Goal: Task Accomplishment & Management: Manage account settings

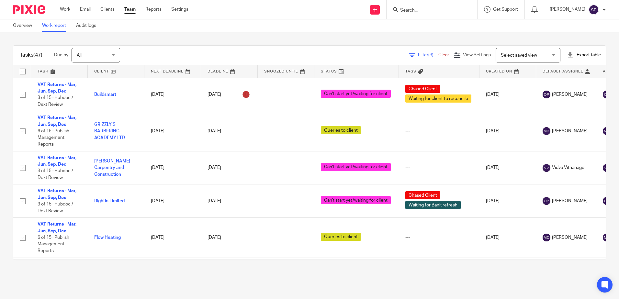
click at [418, 55] on span "Filter (3)" at bounding box center [428, 55] width 20 height 5
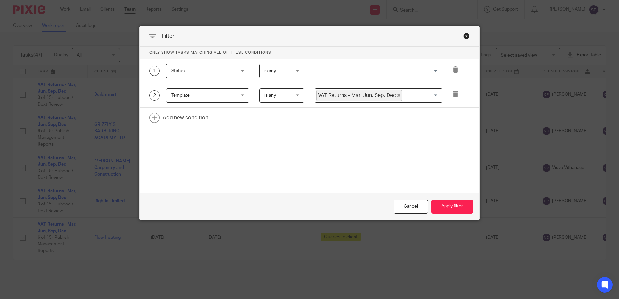
click at [336, 73] on input "Search for option" at bounding box center [376, 70] width 123 height 11
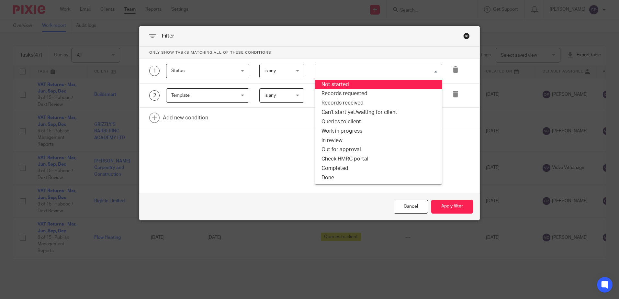
click at [338, 87] on li "Not started" at bounding box center [378, 84] width 127 height 9
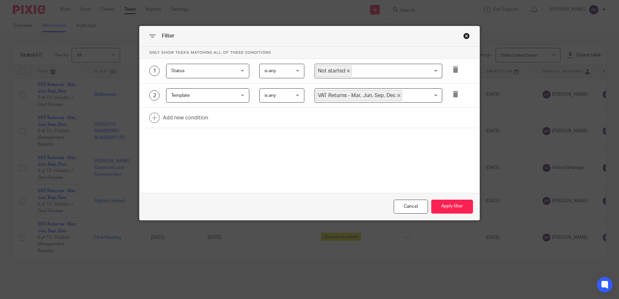
click at [347, 72] on icon "Deselect Not started" at bounding box center [348, 70] width 3 height 3
click at [342, 75] on input "Search for option" at bounding box center [376, 70] width 123 height 11
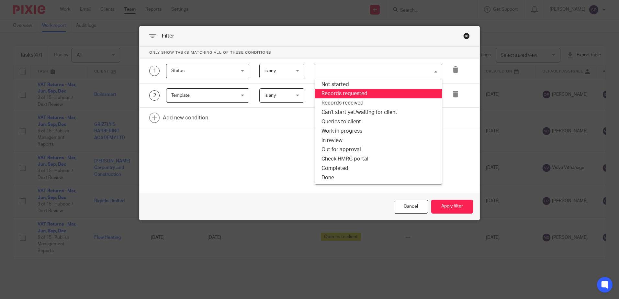
click at [341, 95] on li "Records requested" at bounding box center [378, 93] width 127 height 9
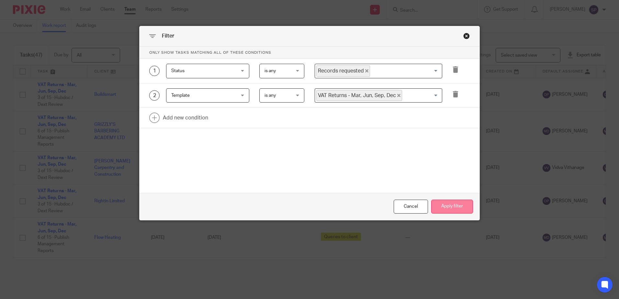
click at [443, 211] on button "Apply filter" at bounding box center [452, 207] width 42 height 14
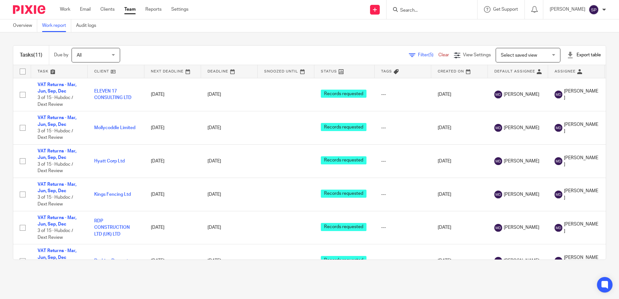
click at [418, 54] on span "Filter (5)" at bounding box center [428, 55] width 20 height 5
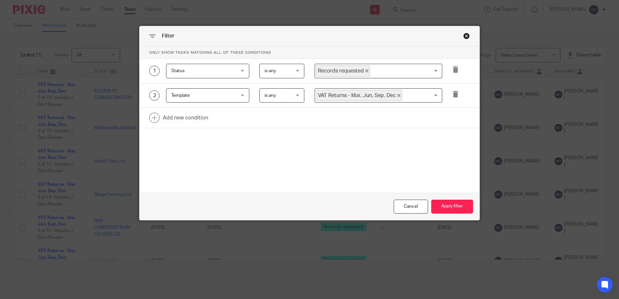
click at [365, 71] on icon "Deselect Records requested" at bounding box center [366, 70] width 3 height 3
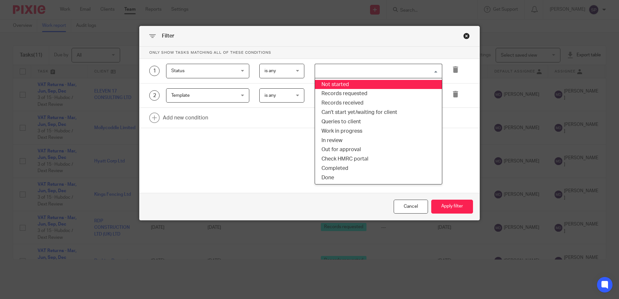
click at [363, 71] on input "Search for option" at bounding box center [376, 70] width 123 height 11
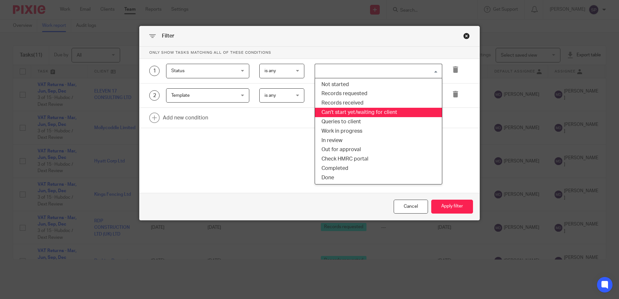
click at [343, 111] on li "Can't start yet/waiting for client" at bounding box center [378, 112] width 127 height 9
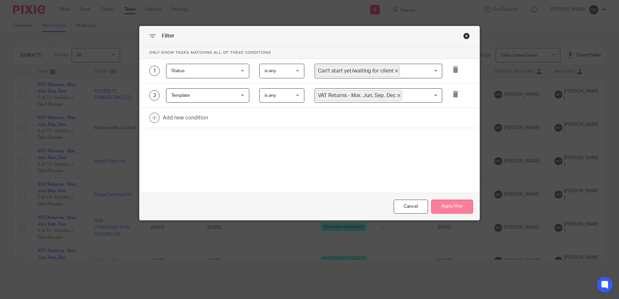
click at [439, 205] on button "Apply filter" at bounding box center [452, 207] width 42 height 14
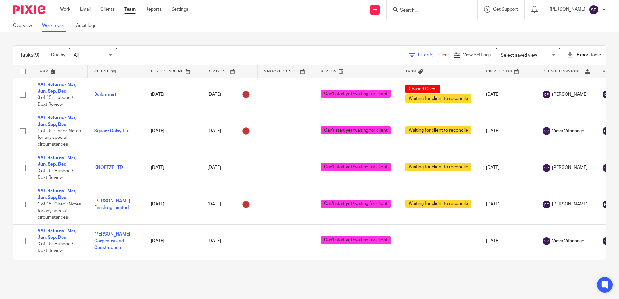
click at [418, 54] on span "Filter (5)" at bounding box center [428, 55] width 20 height 5
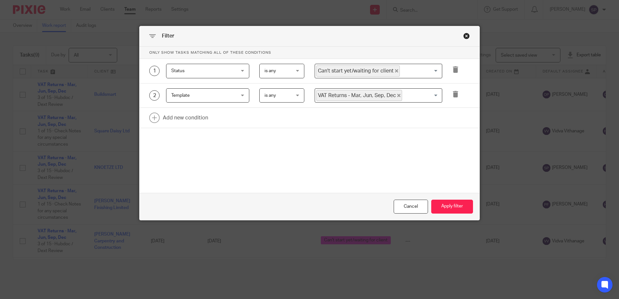
click at [395, 71] on icon "Deselect Can't start yet/waiting for client" at bounding box center [396, 70] width 3 height 3
click at [390, 71] on input "Search for option" at bounding box center [376, 70] width 123 height 11
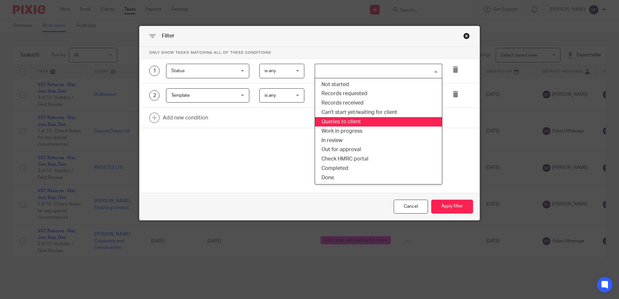
click at [360, 118] on li "Queries to client" at bounding box center [378, 121] width 127 height 9
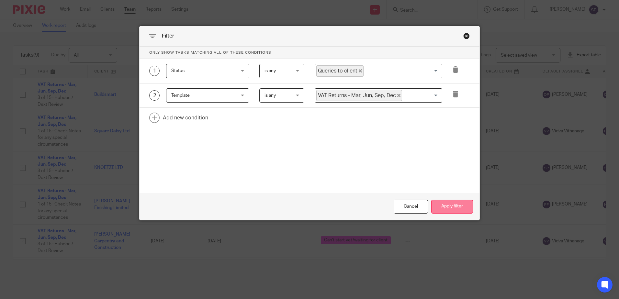
click at [452, 207] on button "Apply filter" at bounding box center [452, 207] width 42 height 14
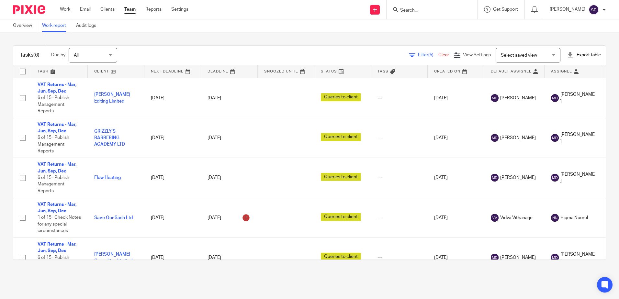
click at [409, 58] on icon at bounding box center [412, 55] width 6 height 6
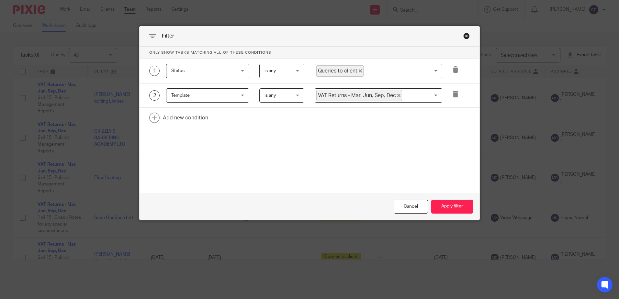
click at [359, 72] on span "Queries to client" at bounding box center [339, 70] width 47 height 11
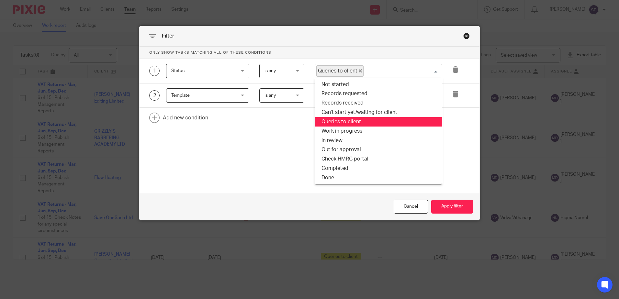
click at [359, 72] on icon "Deselect Queries to client" at bounding box center [360, 70] width 3 height 3
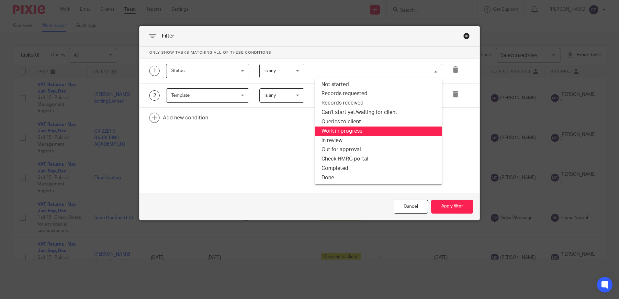
click at [343, 130] on li "Work in progress" at bounding box center [378, 131] width 127 height 9
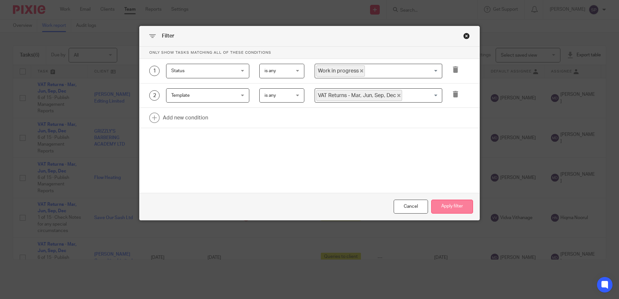
click at [458, 207] on button "Apply filter" at bounding box center [452, 207] width 42 height 14
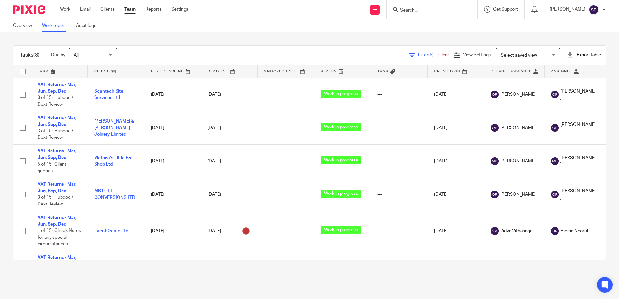
click at [409, 55] on icon at bounding box center [412, 55] width 6 height 6
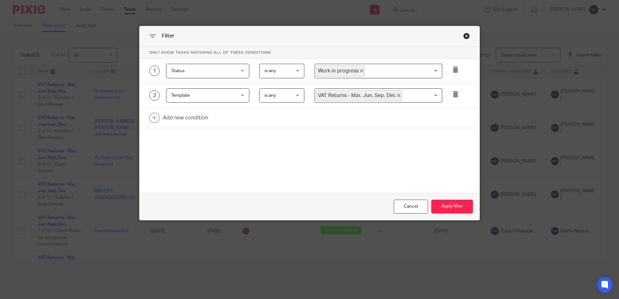
click at [360, 71] on icon "Deselect Work in progress" at bounding box center [361, 70] width 3 height 3
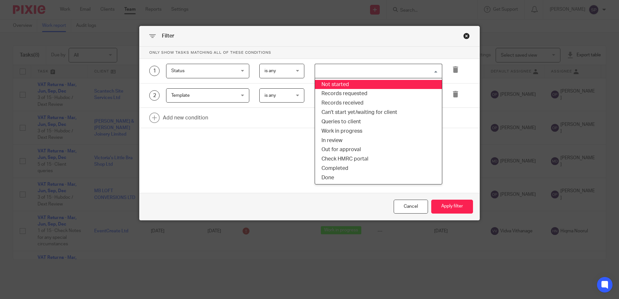
click at [357, 71] on input "Search for option" at bounding box center [376, 70] width 123 height 11
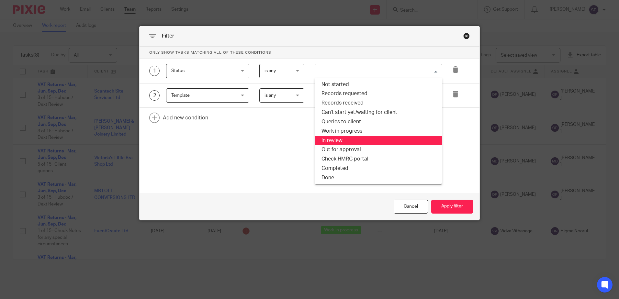
click at [338, 139] on li "In review" at bounding box center [378, 140] width 127 height 9
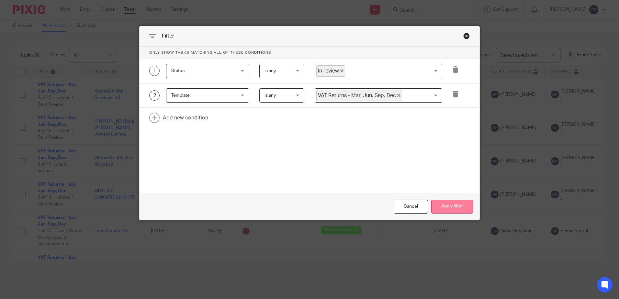
click at [453, 206] on button "Apply filter" at bounding box center [452, 207] width 42 height 14
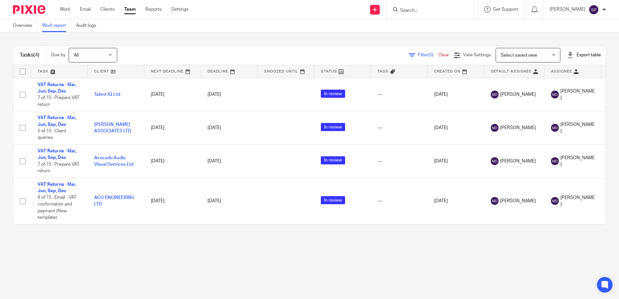
click at [409, 52] on div "Filter (5) Clear" at bounding box center [431, 55] width 45 height 7
click at [409, 55] on icon at bounding box center [412, 55] width 6 height 6
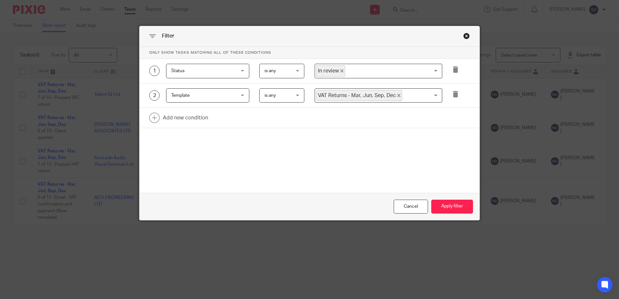
click at [340, 71] on icon "Deselect In review" at bounding box center [341, 70] width 3 height 3
click at [340, 71] on input "Search for option" at bounding box center [376, 70] width 123 height 11
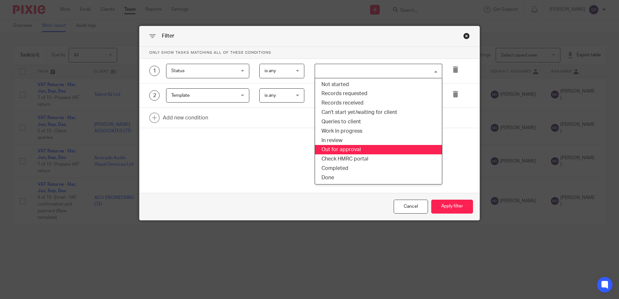
click at [343, 151] on li "Out for approval" at bounding box center [378, 149] width 127 height 9
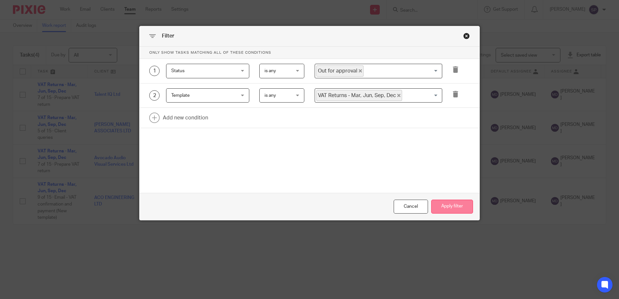
click at [445, 207] on button "Apply filter" at bounding box center [452, 207] width 42 height 14
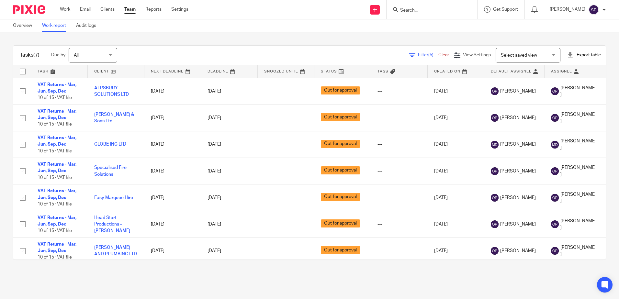
click at [409, 55] on icon at bounding box center [412, 55] width 6 height 6
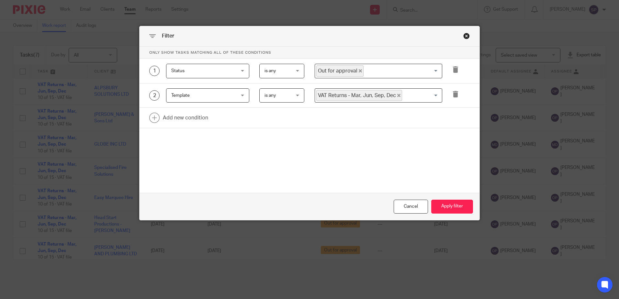
click at [359, 72] on icon "Deselect Out for approval" at bounding box center [360, 70] width 3 height 3
click at [445, 208] on button "Apply filter" at bounding box center [452, 207] width 42 height 14
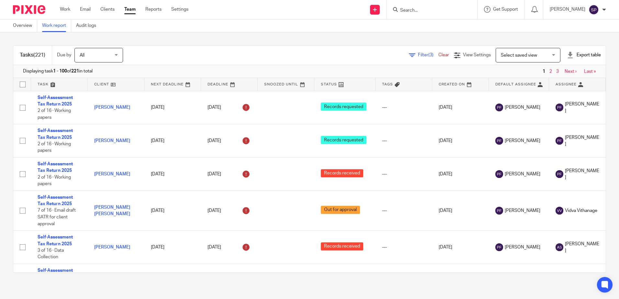
click at [418, 55] on span "Filter (3)" at bounding box center [428, 55] width 20 height 5
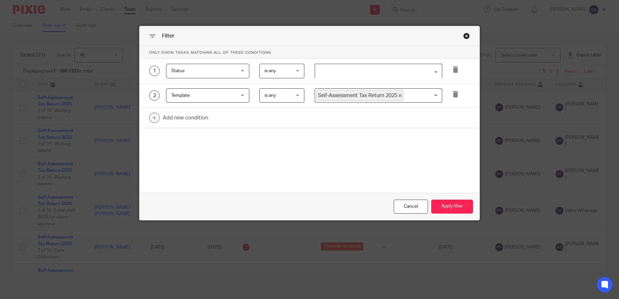
click at [347, 73] on input "Search for option" at bounding box center [376, 70] width 123 height 11
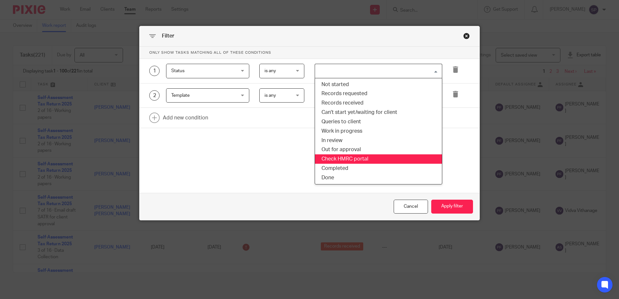
click at [352, 162] on li "Check HMRC portal" at bounding box center [378, 158] width 127 height 9
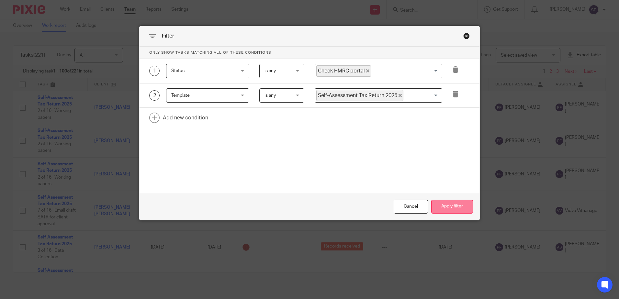
click at [462, 208] on button "Apply filter" at bounding box center [452, 207] width 42 height 14
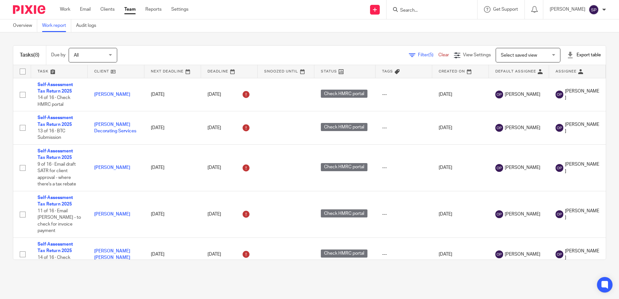
click at [409, 53] on link "Filter (5)" at bounding box center [423, 55] width 29 height 5
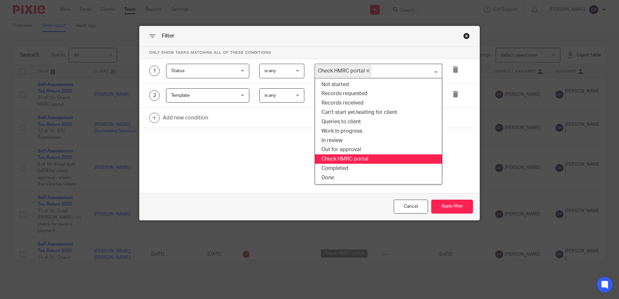
click at [380, 72] on input "Search for option" at bounding box center [404, 70] width 67 height 11
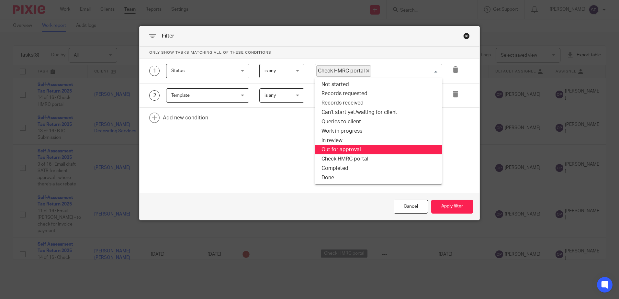
click at [343, 150] on li "Out for approval" at bounding box center [378, 149] width 127 height 9
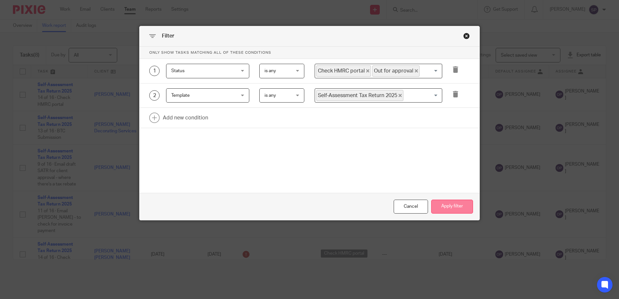
click at [449, 206] on button "Apply filter" at bounding box center [452, 207] width 42 height 14
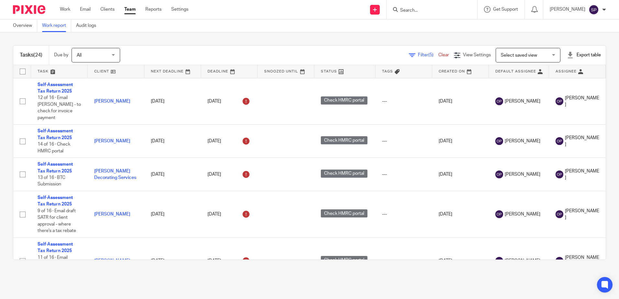
click at [418, 53] on span "Filter (5)" at bounding box center [428, 55] width 20 height 5
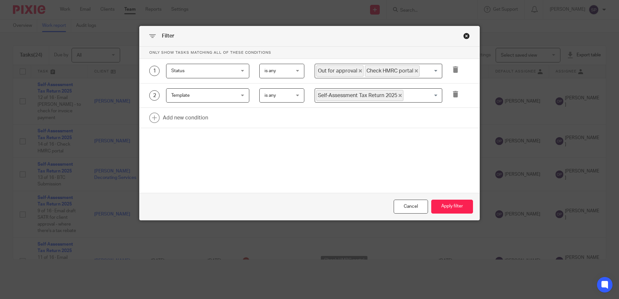
click at [359, 71] on icon "Deselect Out for approval" at bounding box center [360, 70] width 3 height 3
click at [366, 71] on icon "Deselect Check HMRC portal" at bounding box center [367, 70] width 3 height 3
click at [446, 208] on button "Apply filter" at bounding box center [452, 207] width 42 height 14
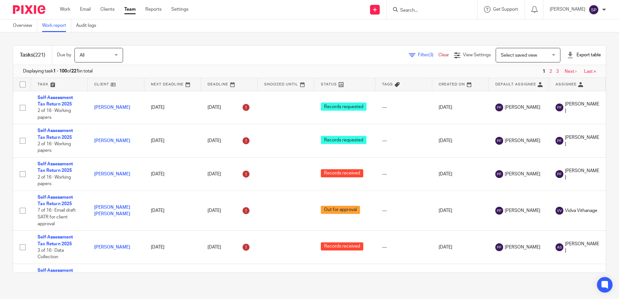
click at [418, 55] on span "Filter (3)" at bounding box center [428, 55] width 20 height 5
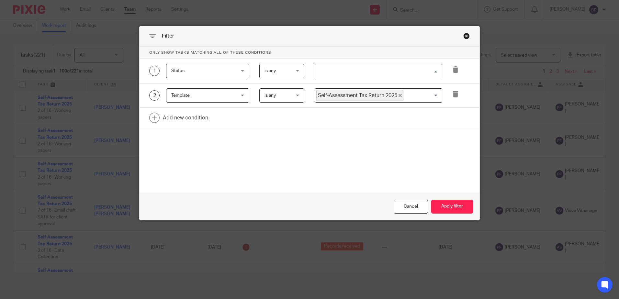
click at [353, 73] on input "Search for option" at bounding box center [376, 70] width 123 height 11
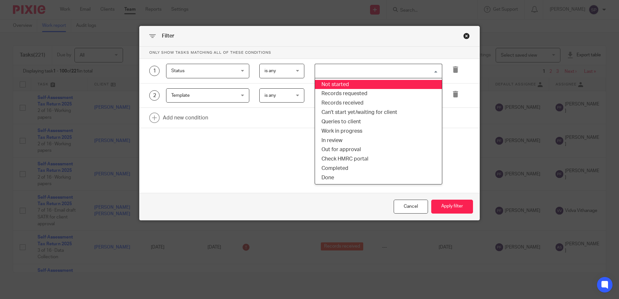
click at [345, 85] on li "Not started" at bounding box center [378, 84] width 127 height 9
click at [356, 75] on input "Search for option" at bounding box center [395, 70] width 86 height 11
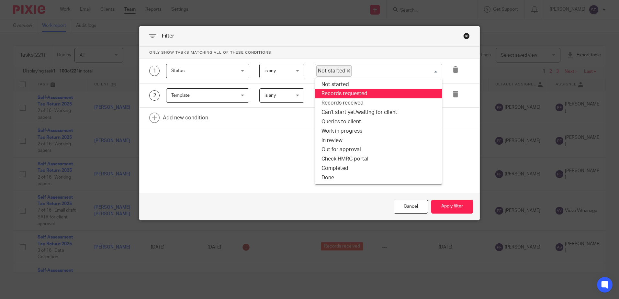
click at [353, 94] on li "Records requested" at bounding box center [378, 93] width 127 height 9
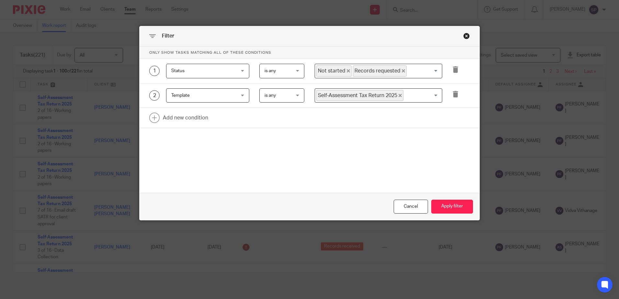
click at [415, 66] on input "Search for option" at bounding box center [422, 70] width 31 height 11
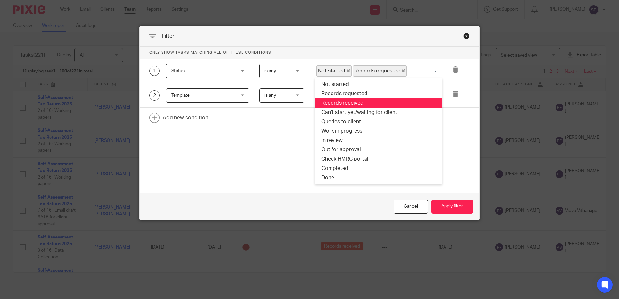
click at [378, 100] on li "Records received" at bounding box center [378, 102] width 127 height 9
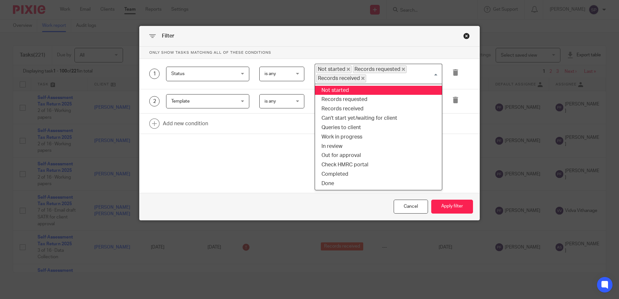
click at [392, 83] on div "Not started Records requested Records received Loading..." at bounding box center [377, 74] width 127 height 20
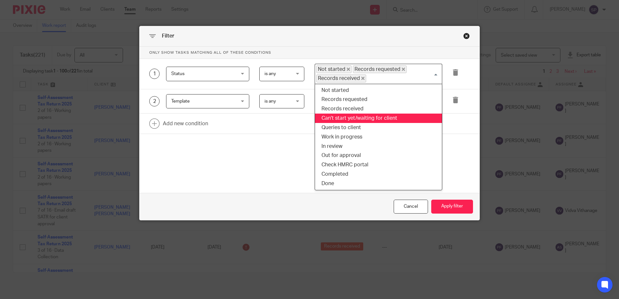
click at [359, 116] on li "Can't start yet/waiting for client" at bounding box center [378, 118] width 127 height 9
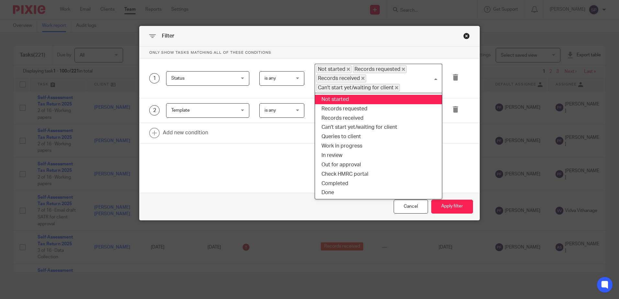
click at [404, 86] on input "Search for option" at bounding box center [419, 88] width 38 height 8
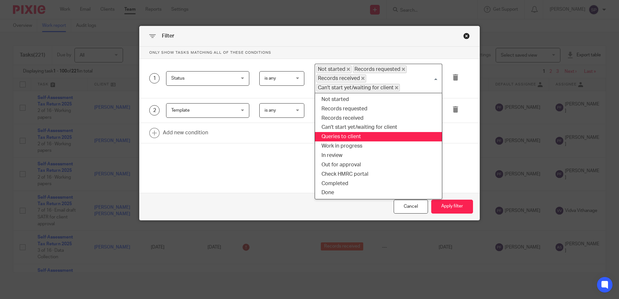
click at [348, 133] on li "Queries to client" at bounding box center [378, 136] width 127 height 9
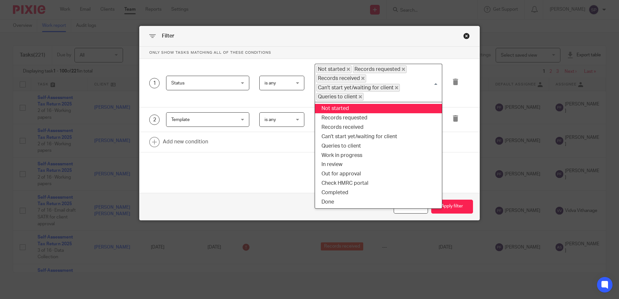
click at [398, 96] on input "Search for option" at bounding box center [401, 97] width 74 height 8
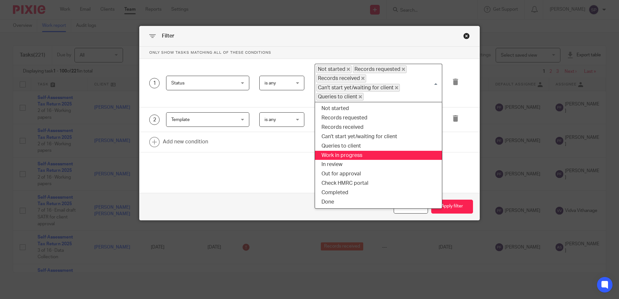
click at [352, 158] on li "Work in progress" at bounding box center [378, 155] width 127 height 9
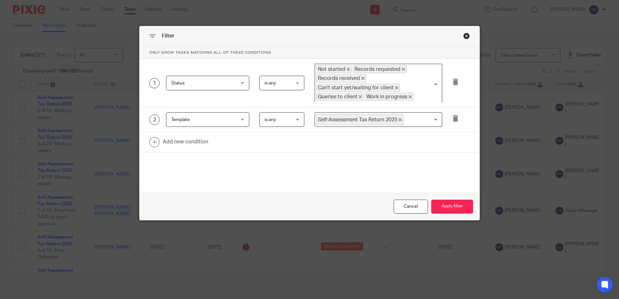
click at [426, 95] on input "Search for option" at bounding box center [426, 97] width 24 height 8
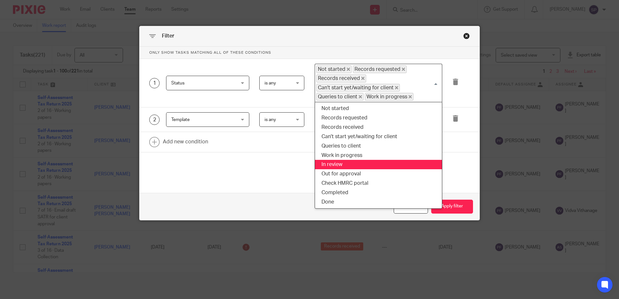
click at [342, 160] on li "In review" at bounding box center [378, 164] width 127 height 9
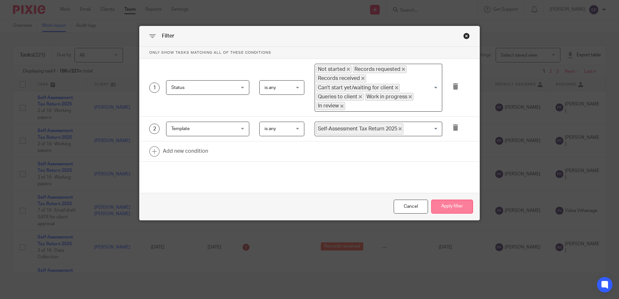
click at [444, 206] on button "Apply filter" at bounding box center [452, 207] width 42 height 14
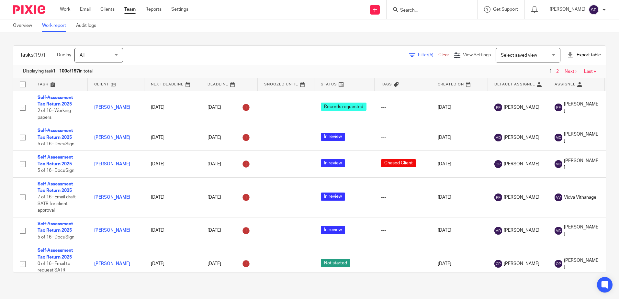
click at [409, 57] on link "Filter (5)" at bounding box center [423, 55] width 29 height 5
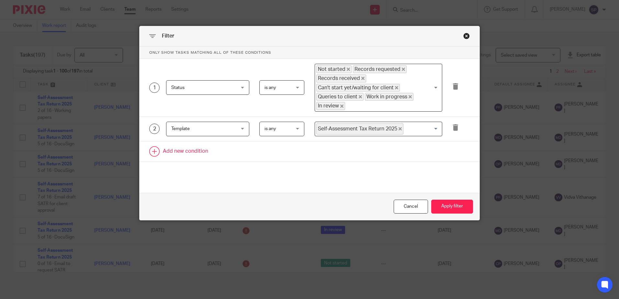
click at [178, 152] on link at bounding box center [309, 151] width 340 height 20
click at [178, 152] on div "Field" at bounding box center [202, 154] width 62 height 14
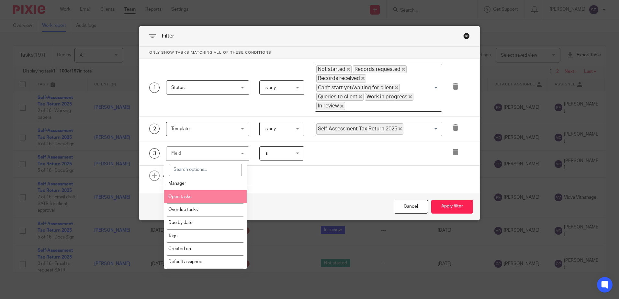
scroll to position [65, 0]
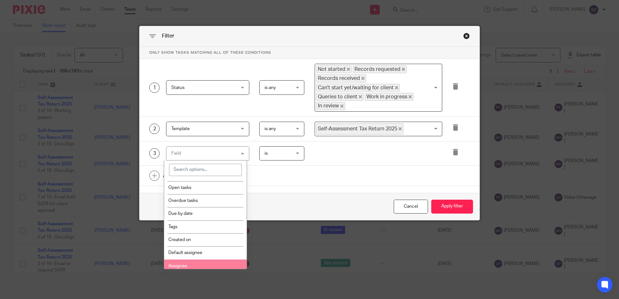
click at [175, 262] on li "Assignee" at bounding box center [205, 265] width 83 height 13
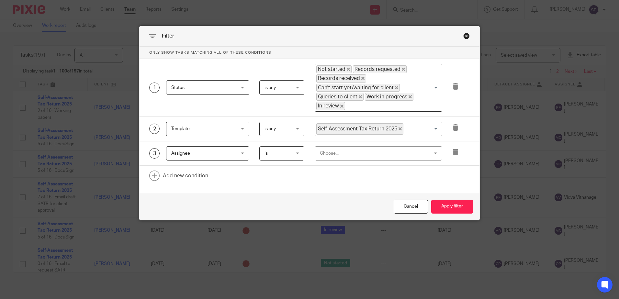
click at [315, 153] on div "Choose..." at bounding box center [377, 153] width 127 height 15
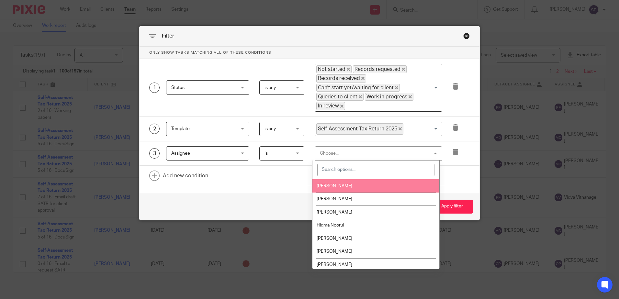
click at [339, 190] on li "Anita Stephen" at bounding box center [375, 185] width 127 height 13
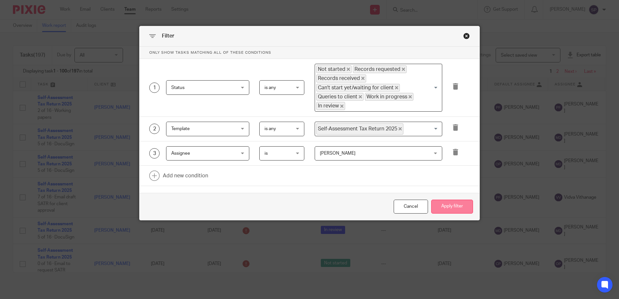
click at [455, 210] on button "Apply filter" at bounding box center [452, 207] width 42 height 14
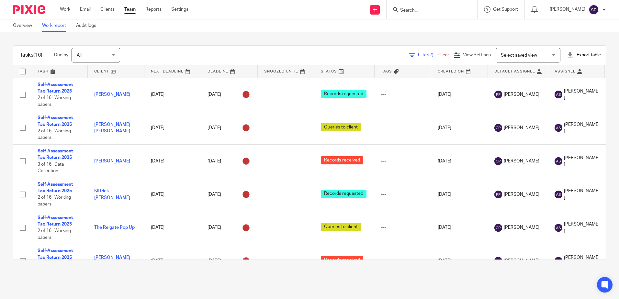
click at [418, 55] on span "Filter (7)" at bounding box center [428, 55] width 20 height 5
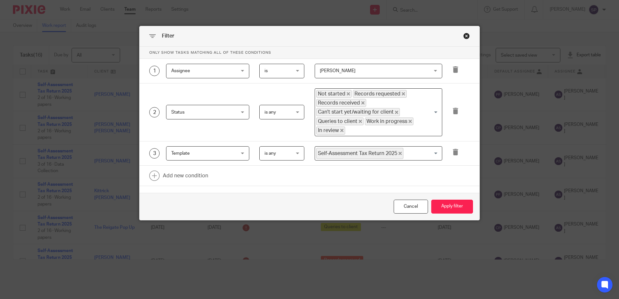
click at [350, 73] on span "[PERSON_NAME]" at bounding box center [369, 71] width 98 height 14
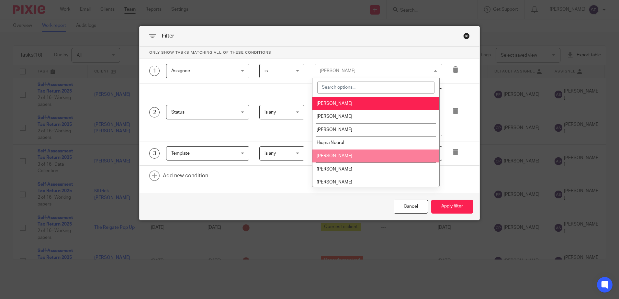
click at [329, 156] on span "[PERSON_NAME]" at bounding box center [334, 156] width 36 height 5
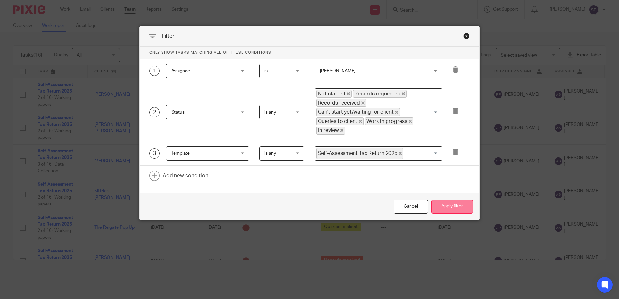
click at [442, 213] on button "Apply filter" at bounding box center [452, 207] width 42 height 14
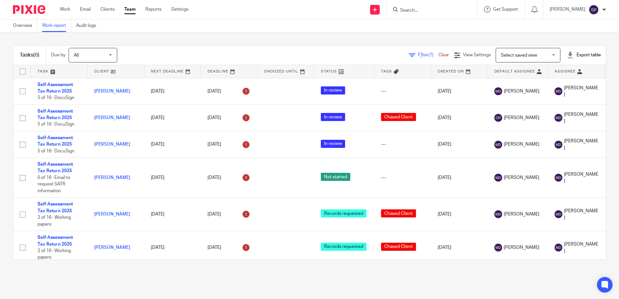
click at [418, 55] on span "Filter (7)" at bounding box center [428, 55] width 20 height 5
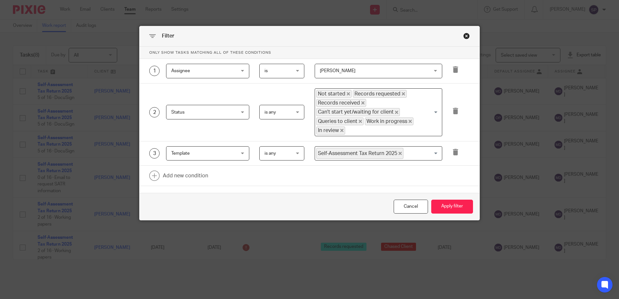
click at [366, 77] on span "[PERSON_NAME]" at bounding box center [369, 71] width 98 height 14
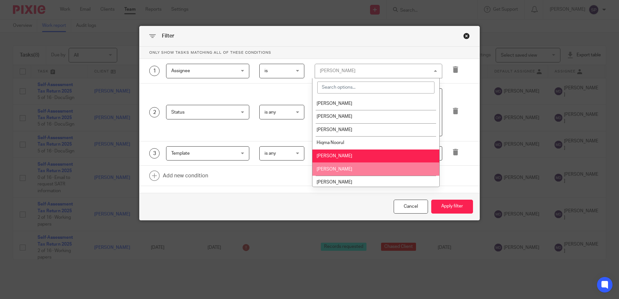
click at [341, 167] on span "[PERSON_NAME]" at bounding box center [334, 169] width 36 height 5
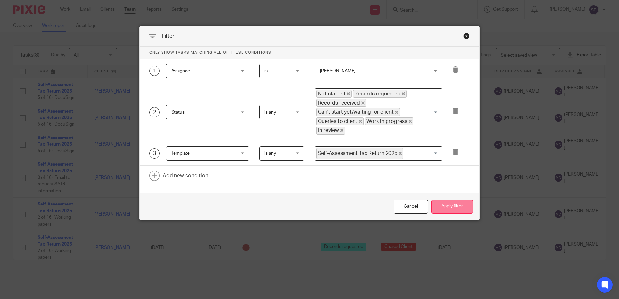
click at [454, 206] on button "Apply filter" at bounding box center [452, 207] width 42 height 14
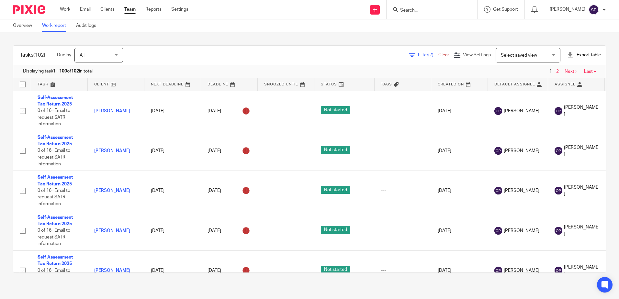
click at [418, 53] on span "Filter (7)" at bounding box center [428, 55] width 20 height 5
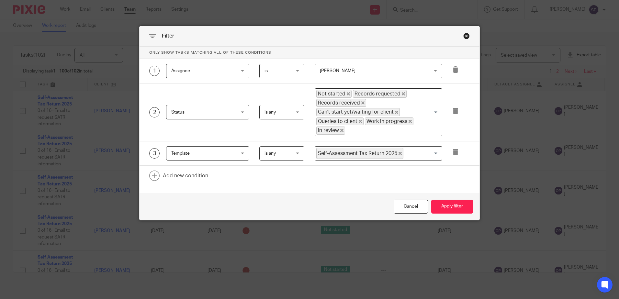
click at [341, 68] on span "[PERSON_NAME]" at bounding box center [369, 71] width 98 height 14
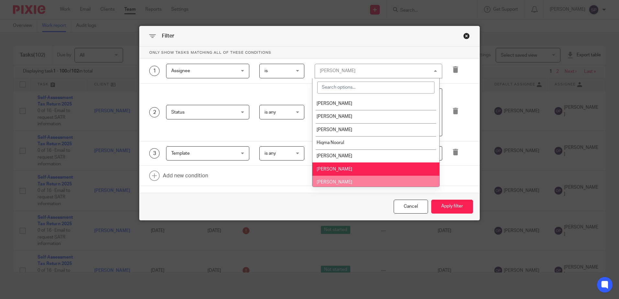
click at [332, 178] on li "[PERSON_NAME]" at bounding box center [375, 182] width 127 height 13
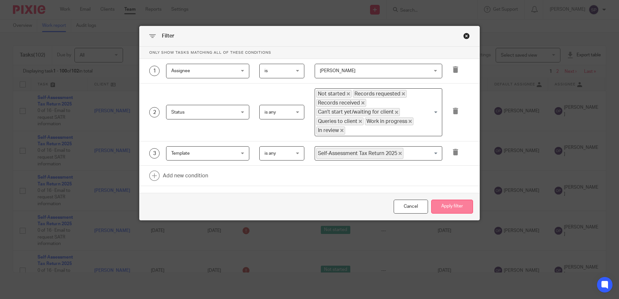
click at [451, 207] on button "Apply filter" at bounding box center [452, 207] width 42 height 14
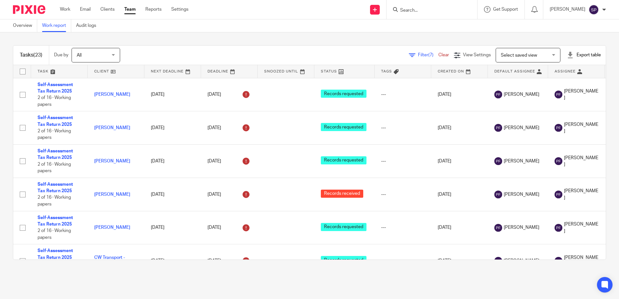
click at [414, 52] on div "Filter (7) Clear" at bounding box center [431, 55] width 45 height 7
click at [409, 55] on icon at bounding box center [412, 55] width 6 height 6
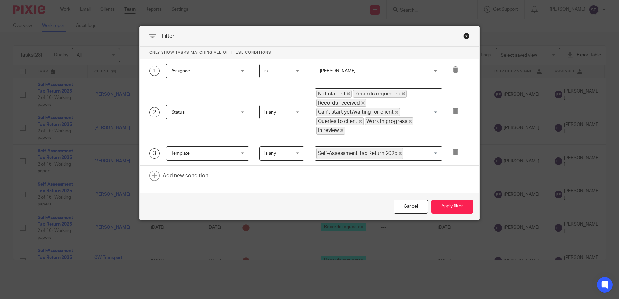
click at [383, 65] on span "[PERSON_NAME]" at bounding box center [369, 71] width 98 height 14
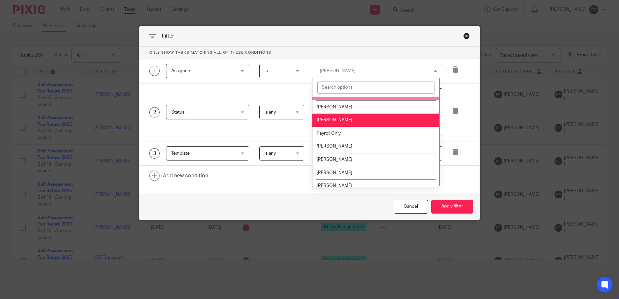
scroll to position [65, 0]
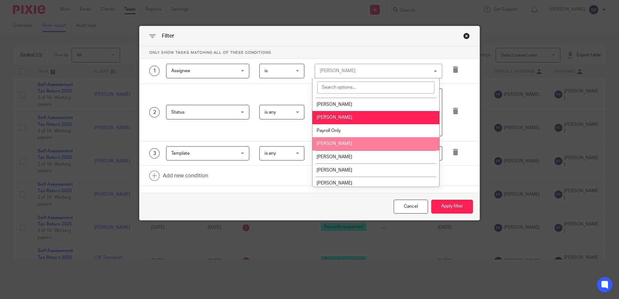
click at [350, 147] on li "[PERSON_NAME]" at bounding box center [375, 143] width 127 height 13
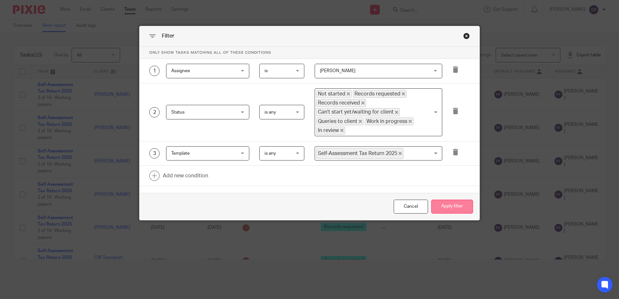
click at [437, 205] on button "Apply filter" at bounding box center [452, 207] width 42 height 14
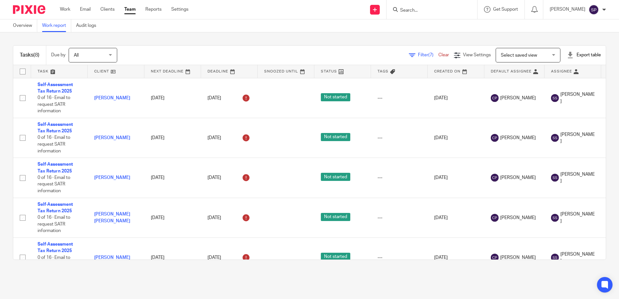
click at [418, 55] on span "Filter (7)" at bounding box center [428, 55] width 20 height 5
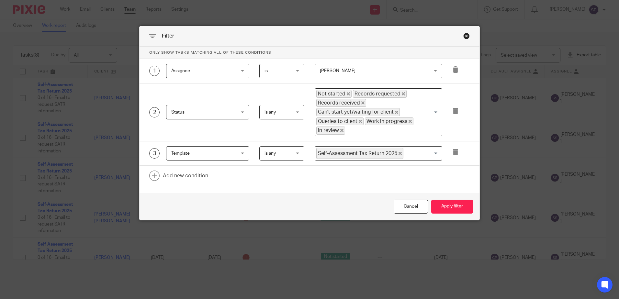
click at [368, 74] on span "[PERSON_NAME]" at bounding box center [369, 71] width 98 height 14
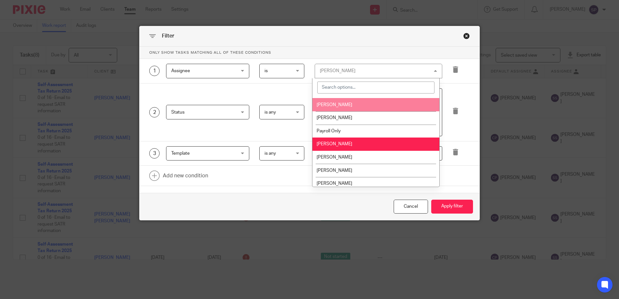
scroll to position [65, 0]
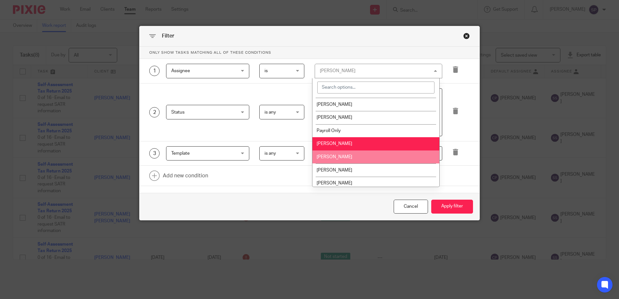
click at [332, 162] on li "[PERSON_NAME]" at bounding box center [375, 156] width 127 height 13
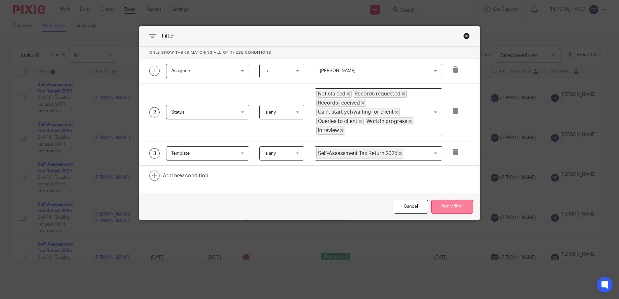
click at [439, 210] on button "Apply filter" at bounding box center [452, 207] width 42 height 14
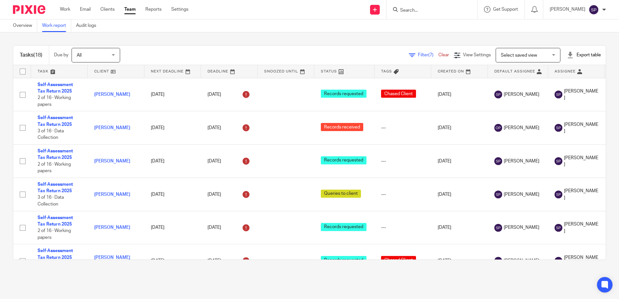
click at [411, 59] on div "Filter (7) Clear View Settings View Settings (7) Filters Clear Save Manage save…" at bounding box center [368, 55] width 474 height 15
click at [418, 54] on span "Filter (7)" at bounding box center [428, 55] width 20 height 5
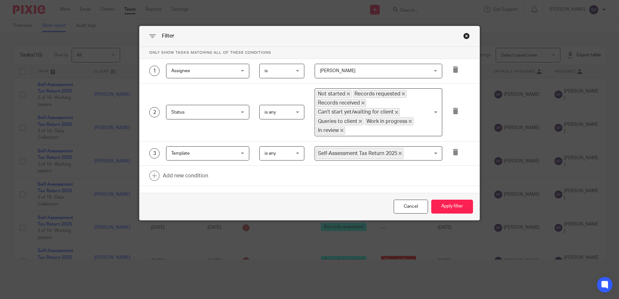
click at [341, 72] on span "[PERSON_NAME]" at bounding box center [338, 71] width 36 height 5
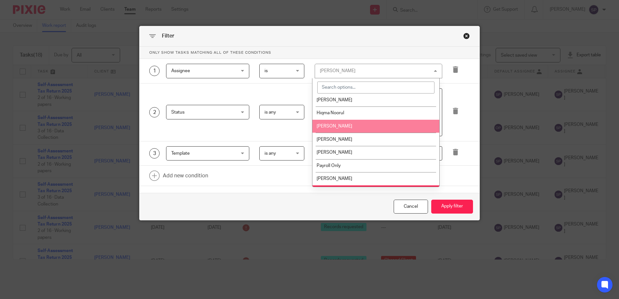
scroll to position [94, 0]
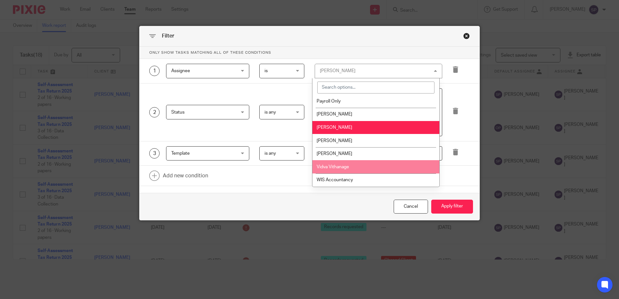
click at [333, 169] on li "Vidva Vithanage" at bounding box center [375, 166] width 127 height 13
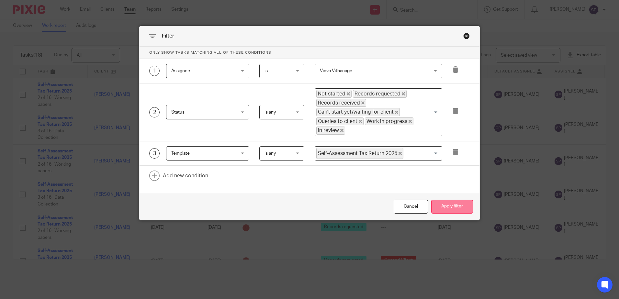
click at [445, 207] on button "Apply filter" at bounding box center [452, 207] width 42 height 14
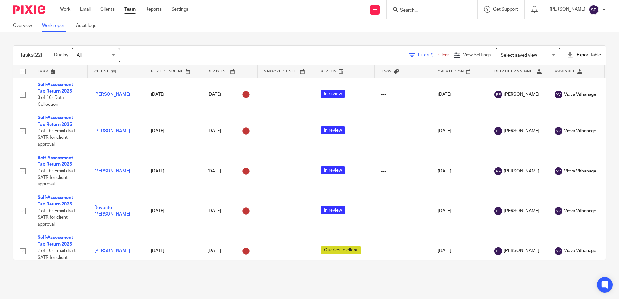
click at [418, 56] on span "Filter (7)" at bounding box center [428, 55] width 20 height 5
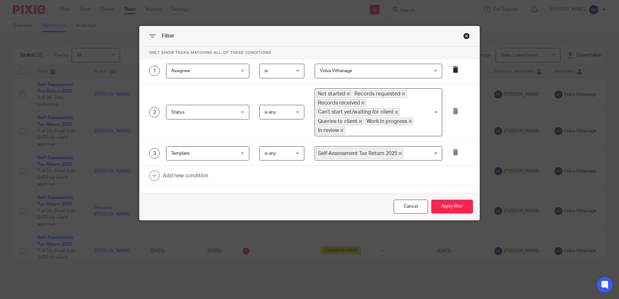
click at [452, 70] on icon at bounding box center [455, 69] width 6 height 6
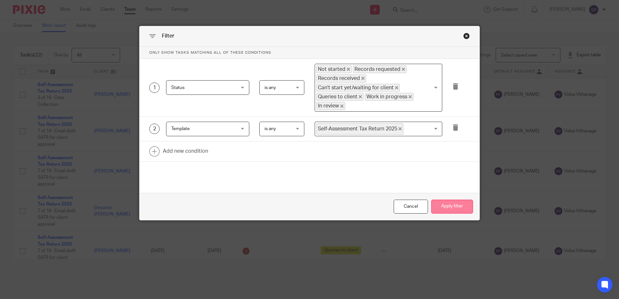
click at [450, 203] on button "Apply filter" at bounding box center [452, 207] width 42 height 14
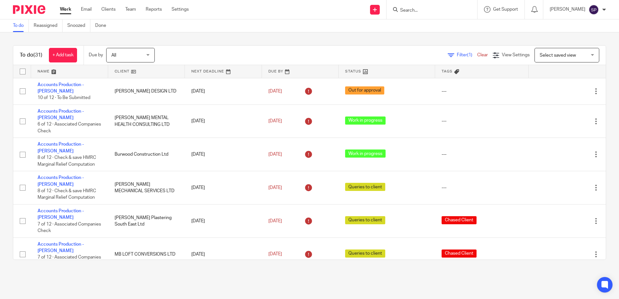
click at [420, 11] on input "Search" at bounding box center [428, 11] width 58 height 6
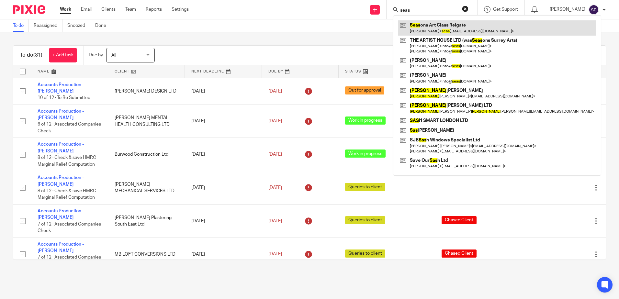
type input "seas"
click at [441, 23] on link at bounding box center [497, 27] width 198 height 15
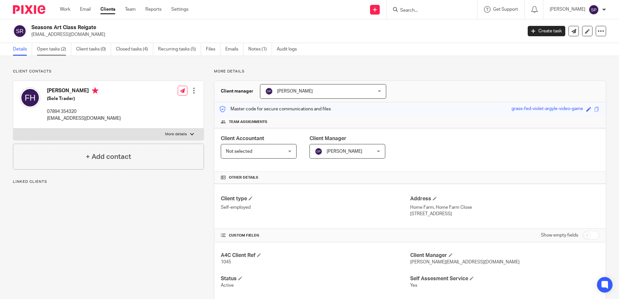
click at [58, 46] on link "Open tasks (2)" at bounding box center [54, 49] width 34 height 13
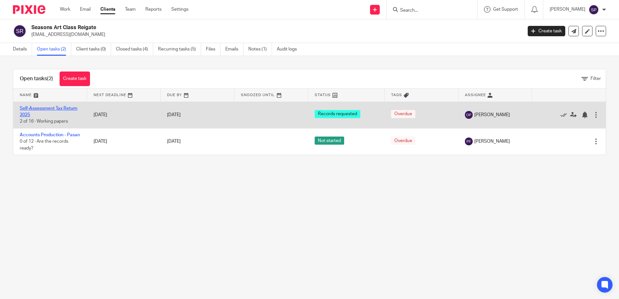
click at [57, 109] on link "Self-Assessment Tax Return 2025" at bounding box center [49, 111] width 58 height 11
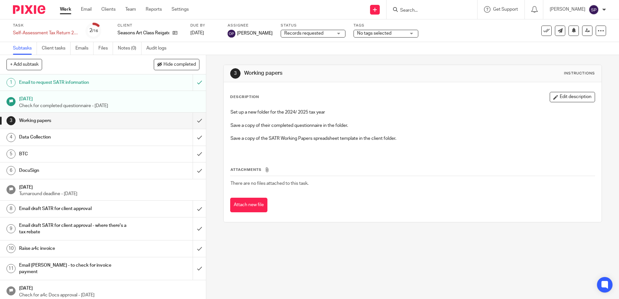
click at [304, 34] on span "Records requested" at bounding box center [303, 33] width 39 height 5
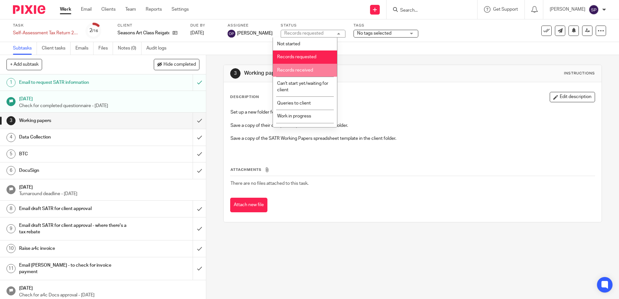
click at [299, 67] on li "Records received" at bounding box center [305, 70] width 64 height 13
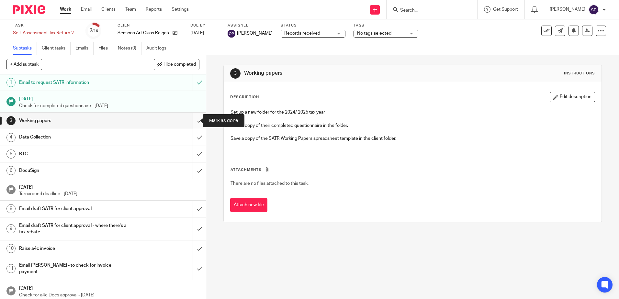
click at [193, 121] on input "submit" at bounding box center [103, 121] width 206 height 16
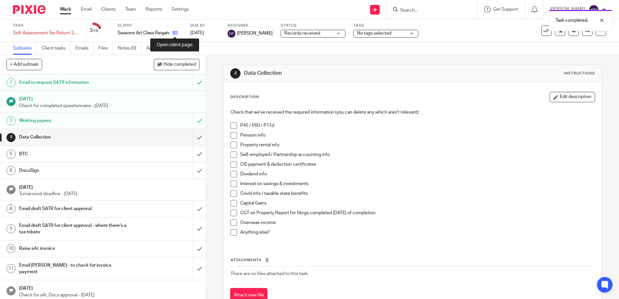
click at [175, 33] on icon at bounding box center [174, 32] width 5 height 5
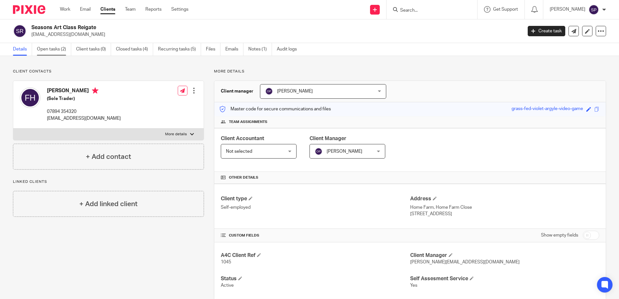
click at [63, 48] on link "Open tasks (2)" at bounding box center [54, 49] width 34 height 13
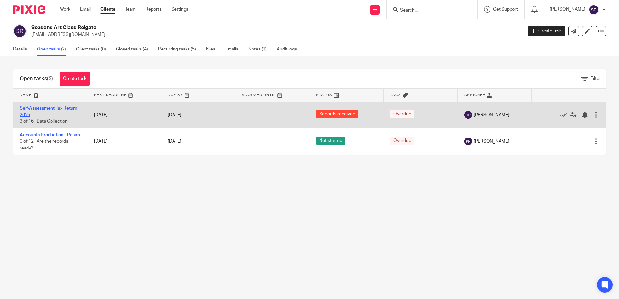
click at [70, 110] on link "Self-Assessment Tax Return 2025" at bounding box center [49, 111] width 58 height 11
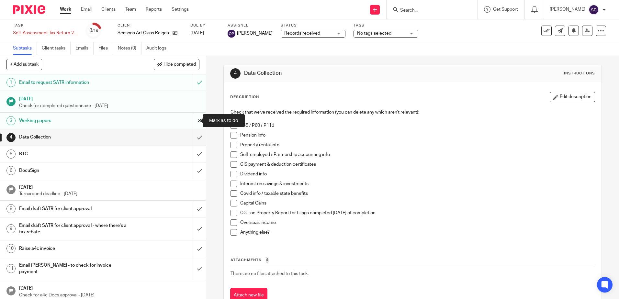
click at [191, 122] on input "submit" at bounding box center [103, 121] width 206 height 16
click at [331, 35] on div "Records received Records received" at bounding box center [313, 34] width 65 height 8
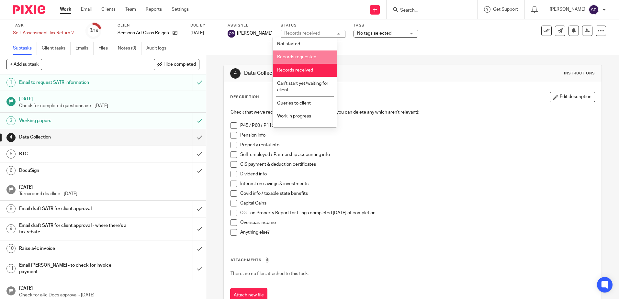
click at [304, 59] on li "Records requested" at bounding box center [305, 56] width 64 height 13
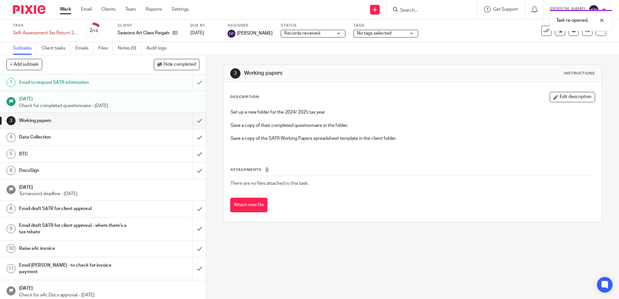
click at [410, 13] on div "Task re-opened." at bounding box center [460, 18] width 303 height 25
click at [411, 10] on div "Task re-opened." at bounding box center [460, 18] width 303 height 25
click at [417, 8] on div "Task re-opened." at bounding box center [460, 18] width 303 height 25
click at [422, 9] on div "Task re-opened." at bounding box center [460, 18] width 303 height 25
click at [420, 14] on div "Task re-opened." at bounding box center [460, 18] width 303 height 25
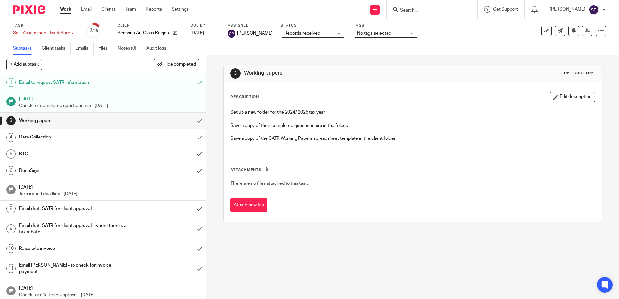
click at [67, 11] on link "Work" at bounding box center [65, 9] width 11 height 6
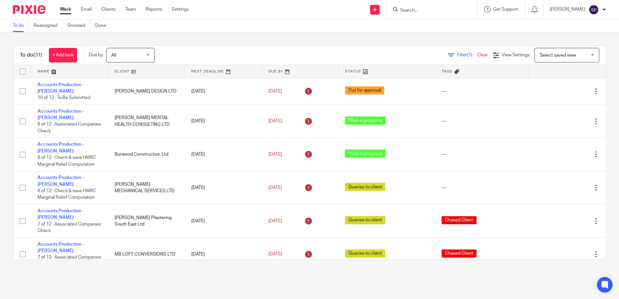
click at [433, 10] on input "Search" at bounding box center [428, 11] width 58 height 6
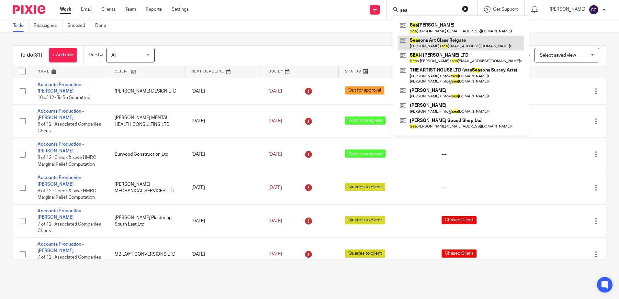
type input "sea"
click at [438, 38] on link at bounding box center [461, 43] width 126 height 15
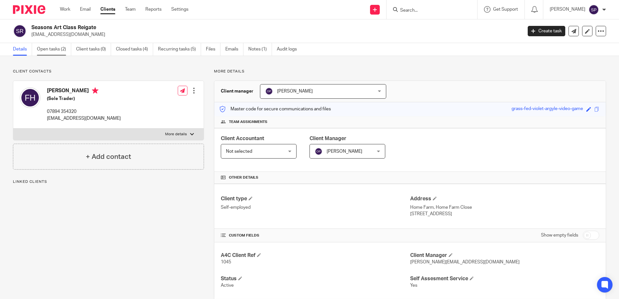
click at [56, 49] on link "Open tasks (2)" at bounding box center [54, 49] width 34 height 13
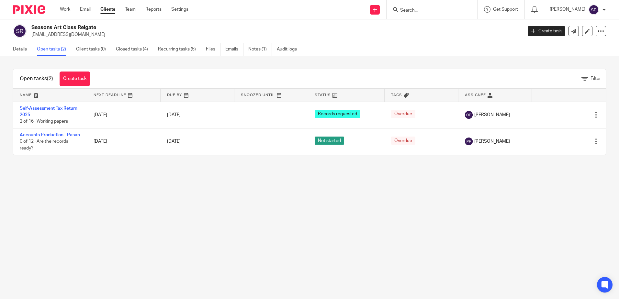
click at [420, 12] on input "Search" at bounding box center [428, 11] width 58 height 6
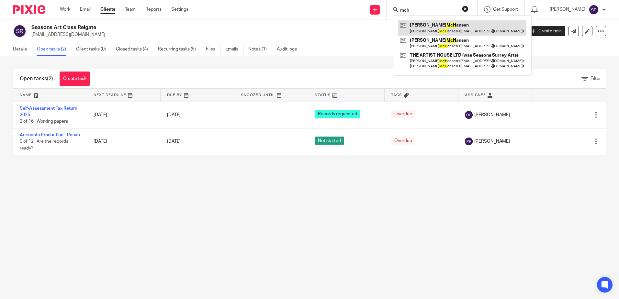
type input "mch"
click at [438, 21] on link at bounding box center [462, 27] width 128 height 15
click at [438, 22] on link at bounding box center [462, 27] width 128 height 15
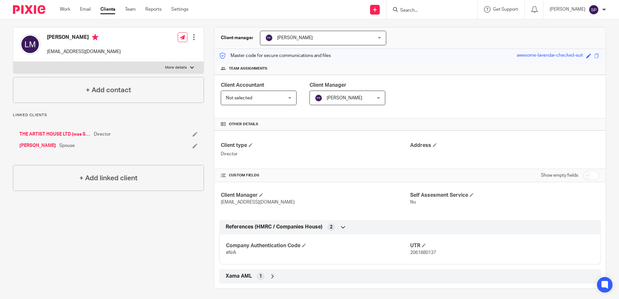
scroll to position [56, 0]
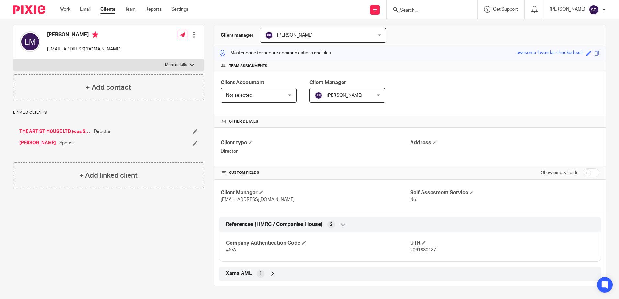
click at [62, 130] on link "THE ARTIST HOUSE LTD (was Seasons Surrey Arts)" at bounding box center [54, 131] width 71 height 6
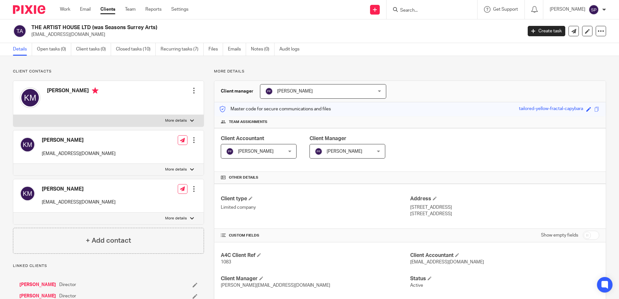
click at [41, 284] on link "[PERSON_NAME]" at bounding box center [37, 284] width 37 height 6
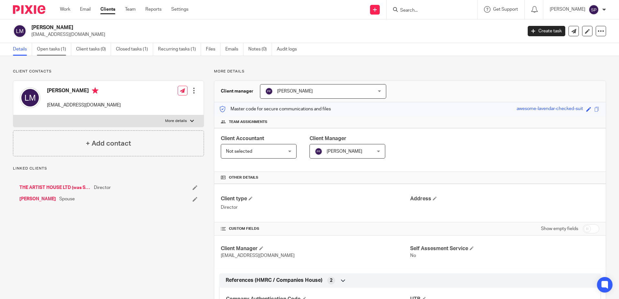
click at [57, 50] on link "Open tasks (1)" at bounding box center [54, 49] width 34 height 13
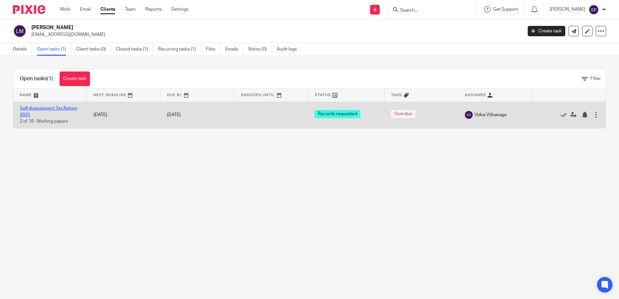
click at [42, 108] on link "Self-Assessment Tax Return 2025" at bounding box center [49, 111] width 58 height 11
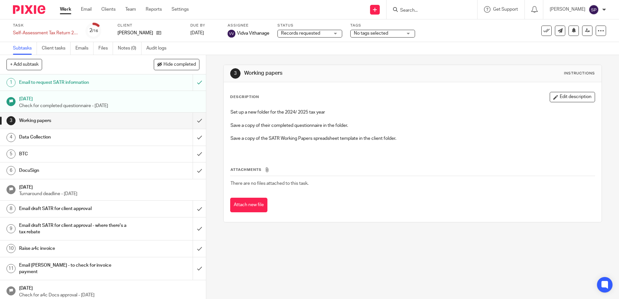
click at [337, 35] on div "Records requested Records requested" at bounding box center [309, 34] width 65 height 8
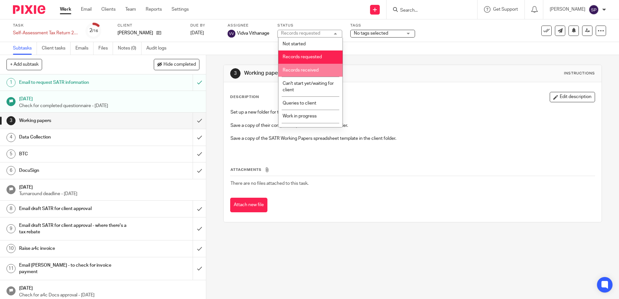
click at [303, 69] on span "Records received" at bounding box center [300, 70] width 36 height 5
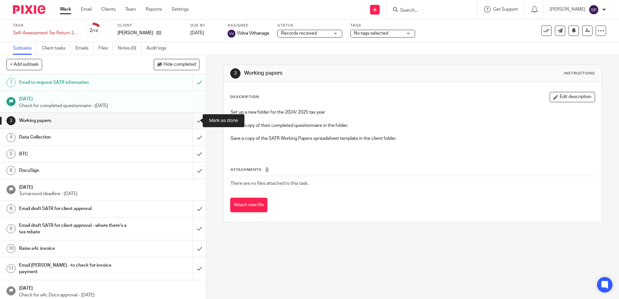
click at [193, 121] on input "submit" at bounding box center [103, 121] width 206 height 16
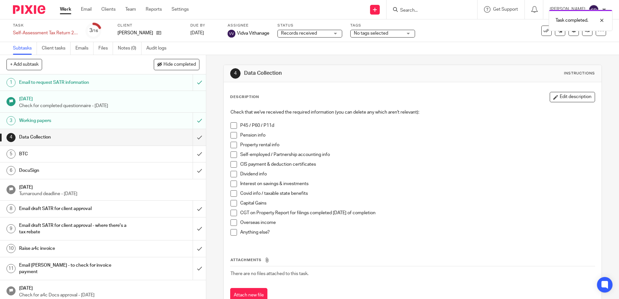
click at [63, 10] on link "Work" at bounding box center [65, 9] width 11 height 6
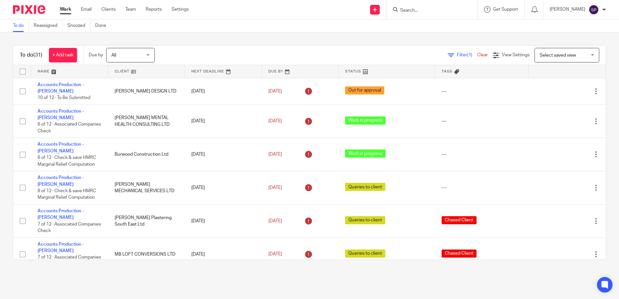
click at [424, 11] on input "Search" at bounding box center [428, 11] width 58 height 6
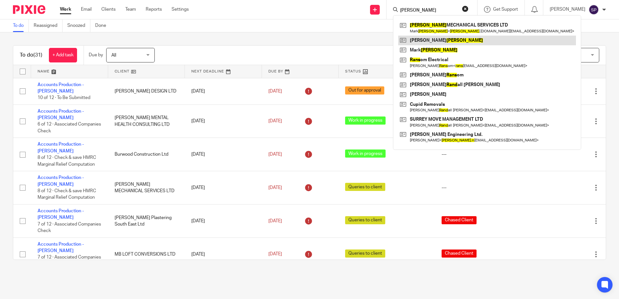
type input "rann"
click at [425, 38] on link at bounding box center [487, 41] width 178 height 10
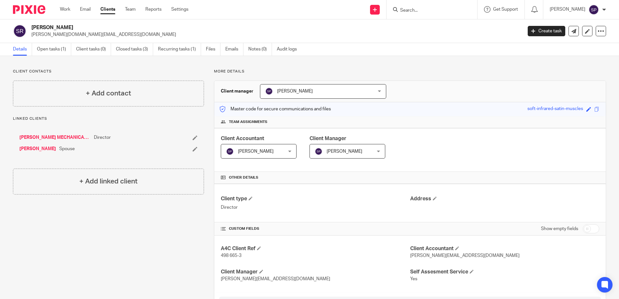
click at [49, 136] on link "[PERSON_NAME] MECHANICAL SERVICES LTD" at bounding box center [54, 137] width 71 height 6
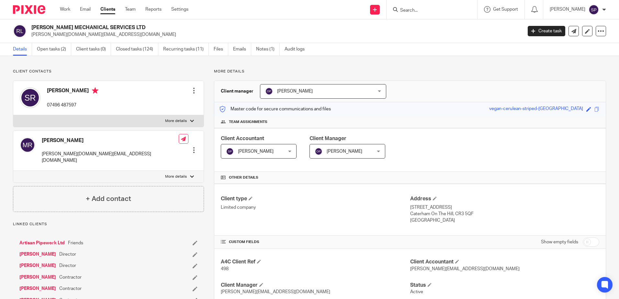
click at [49, 105] on p "07496 487597" at bounding box center [72, 105] width 51 height 6
click at [192, 94] on div at bounding box center [194, 90] width 6 height 6
click at [157, 105] on link "Edit contact" at bounding box center [163, 104] width 62 height 9
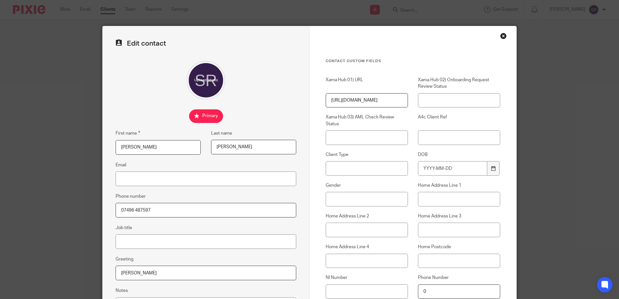
drag, startPoint x: 149, startPoint y: 209, endPoint x: 112, endPoint y: 208, distance: 37.5
click at [502, 36] on div "Close this dialog window" at bounding box center [503, 36] width 6 height 6
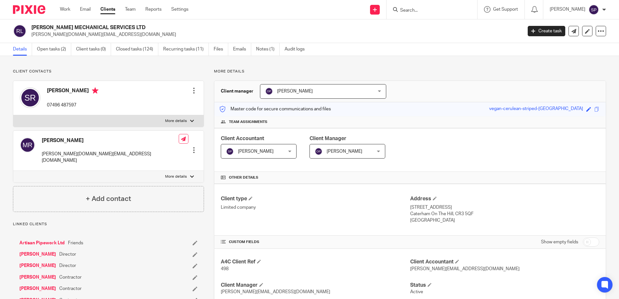
click at [40, 262] on link "[PERSON_NAME]" at bounding box center [37, 265] width 37 height 6
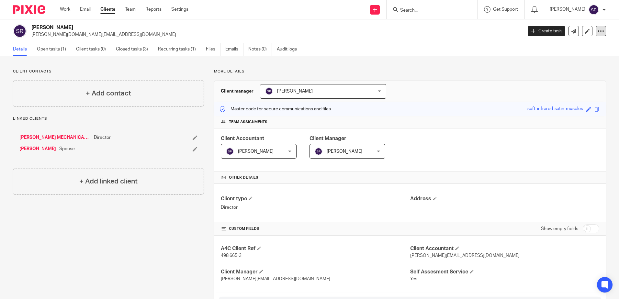
click at [599, 32] on div at bounding box center [600, 31] width 10 height 10
click at [585, 32] on icon at bounding box center [587, 31] width 5 height 5
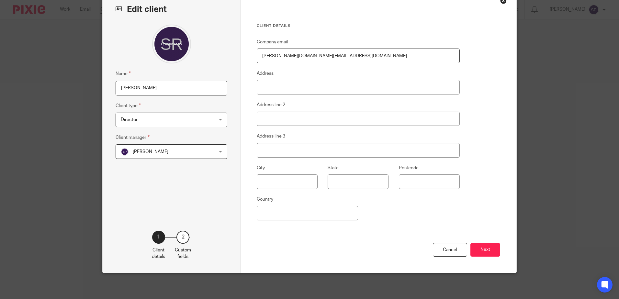
scroll to position [3, 0]
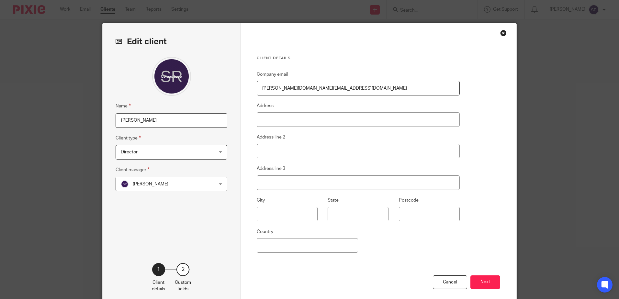
click at [500, 32] on div "Close this dialog window" at bounding box center [503, 33] width 6 height 6
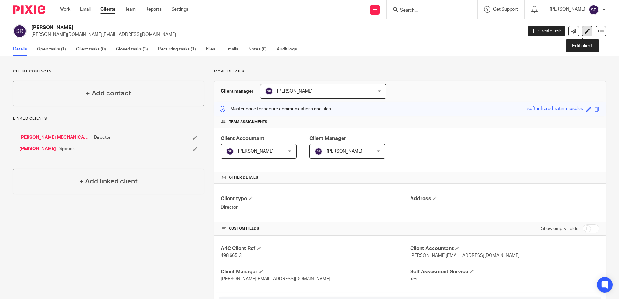
click at [585, 32] on icon at bounding box center [587, 31] width 5 height 5
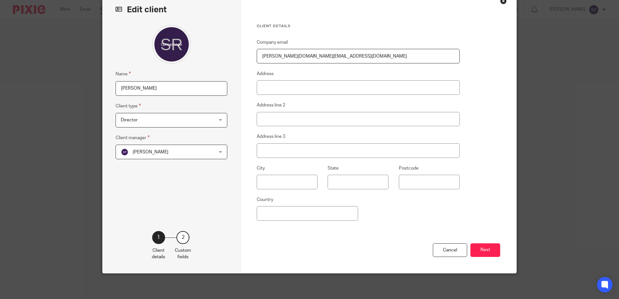
scroll to position [35, 0]
click at [156, 172] on div "Name Sandra Rann Client type Director Director Charity Inactive / Left Individu…" at bounding box center [172, 118] width 112 height 186
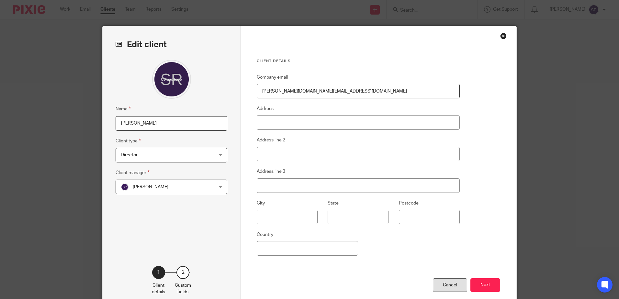
click at [447, 283] on div "Cancel" at bounding box center [450, 285] width 34 height 14
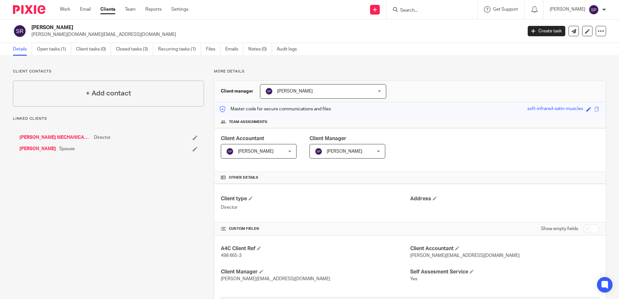
click at [38, 149] on link "[PERSON_NAME]" at bounding box center [37, 149] width 37 height 6
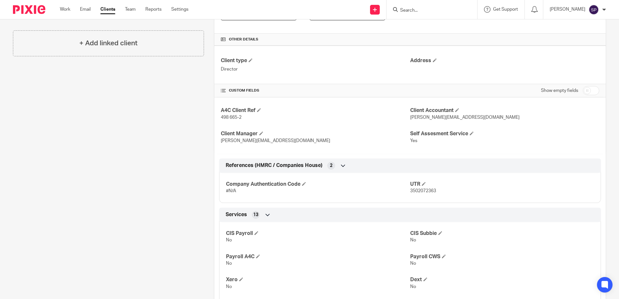
scroll to position [106, 0]
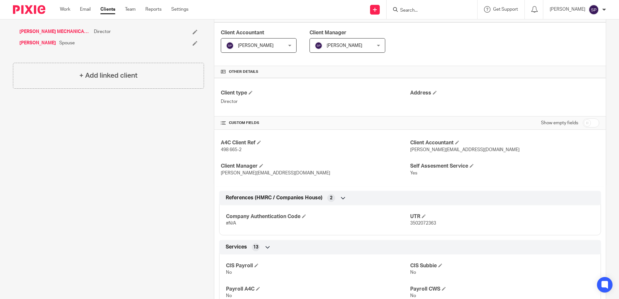
click at [582, 124] on input "checkbox" at bounding box center [590, 122] width 17 height 9
checkbox input "true"
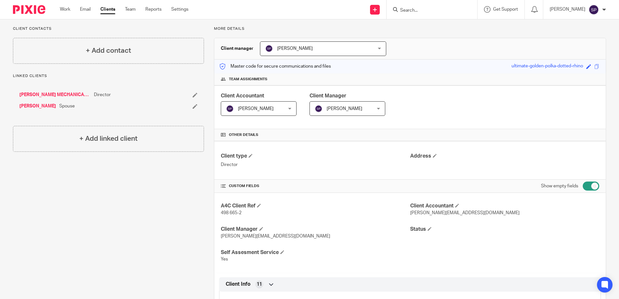
scroll to position [41, 0]
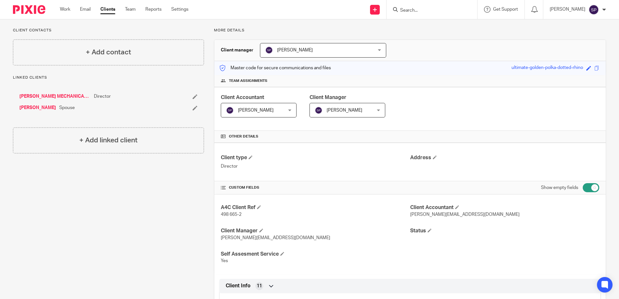
click at [31, 107] on link "Sandra Rann" at bounding box center [37, 108] width 37 height 6
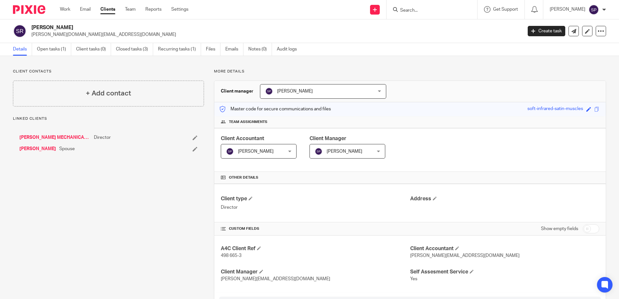
click at [582, 229] on input "checkbox" at bounding box center [590, 228] width 17 height 9
checkbox input "true"
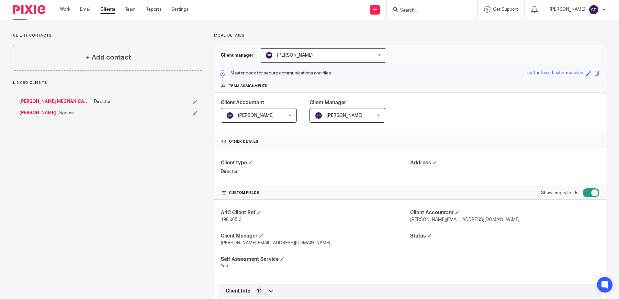
scroll to position [97, 0]
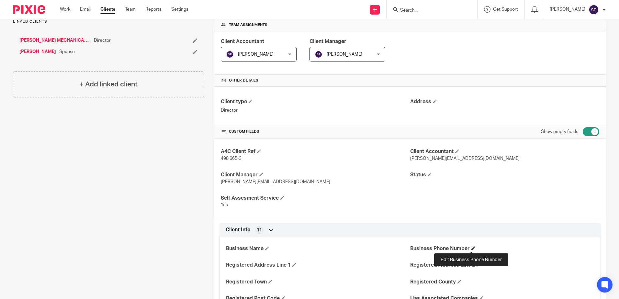
click at [471, 248] on span at bounding box center [473, 248] width 4 height 4
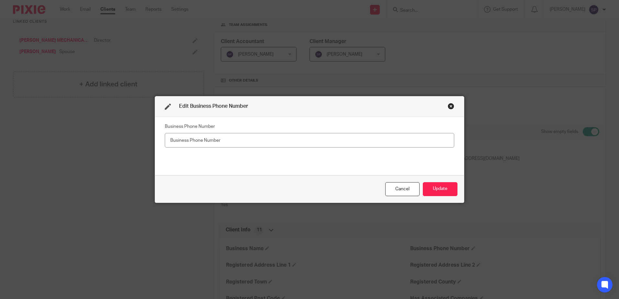
click at [189, 145] on input "text" at bounding box center [309, 140] width 289 height 15
type input "07496 487597"
click at [432, 195] on button "Update" at bounding box center [440, 189] width 35 height 14
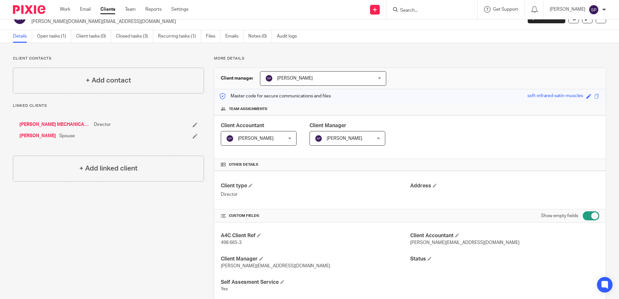
scroll to position [0, 0]
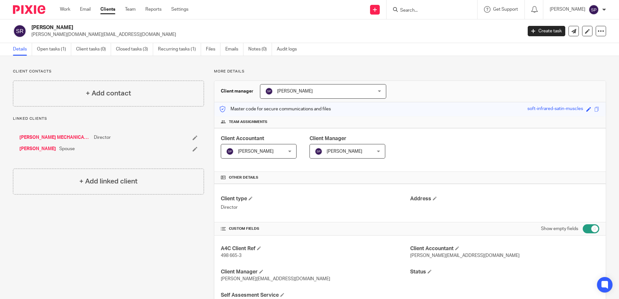
click at [46, 137] on link "[PERSON_NAME] MECHANICAL SERVICES LTD" at bounding box center [54, 137] width 71 height 6
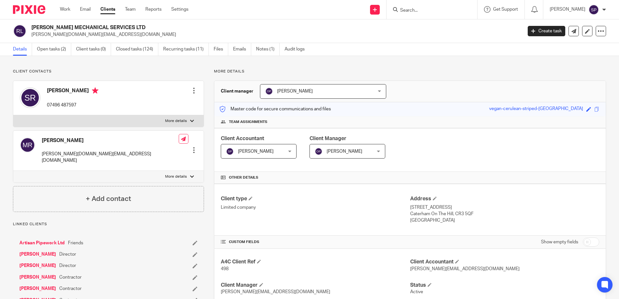
click at [191, 121] on div at bounding box center [192, 121] width 4 height 4
click at [13, 115] on input "More details" at bounding box center [13, 115] width 0 height 0
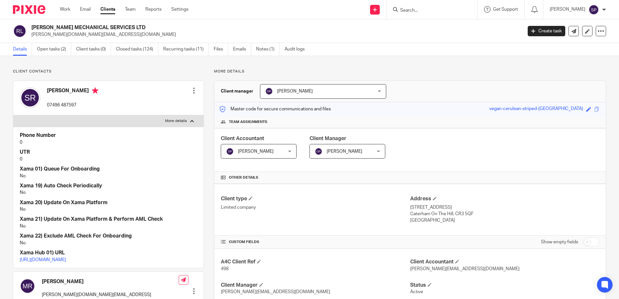
click at [191, 121] on div at bounding box center [192, 121] width 4 height 4
click at [13, 115] on input "More details" at bounding box center [13, 115] width 0 height 0
checkbox input "false"
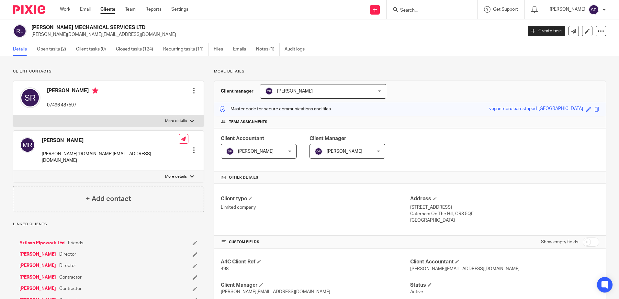
click at [36, 262] on link "[PERSON_NAME]" at bounding box center [37, 265] width 37 height 6
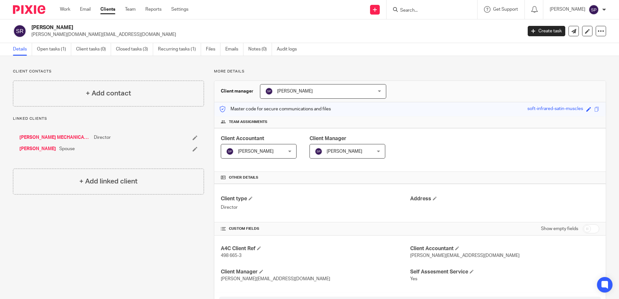
click at [39, 137] on link "[PERSON_NAME] MECHANICAL SERVICES LTD" at bounding box center [54, 137] width 71 height 6
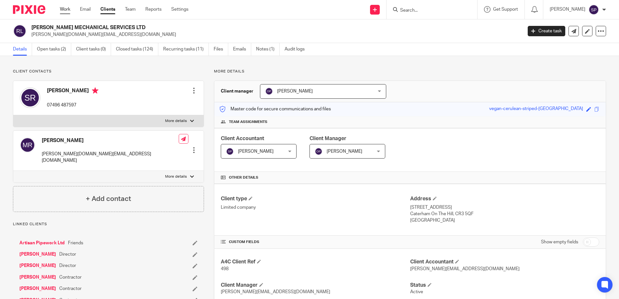
click at [63, 8] on link "Work" at bounding box center [65, 9] width 10 height 6
